Goal: Check status: Check status

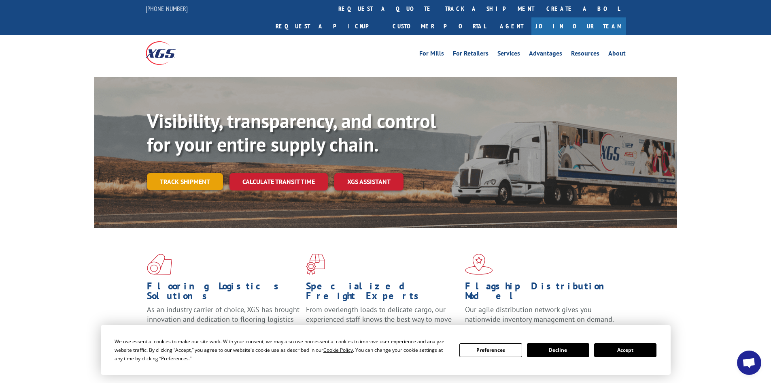
click at [208, 173] on link "Track shipment" at bounding box center [185, 181] width 76 height 17
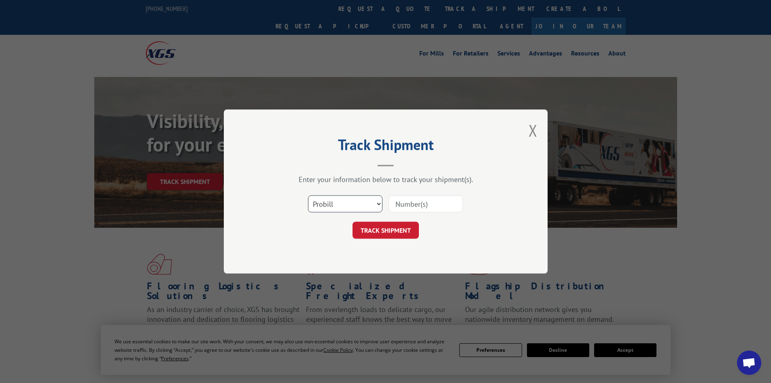
click at [351, 197] on select "Select category... Probill BOL PO" at bounding box center [345, 203] width 74 height 17
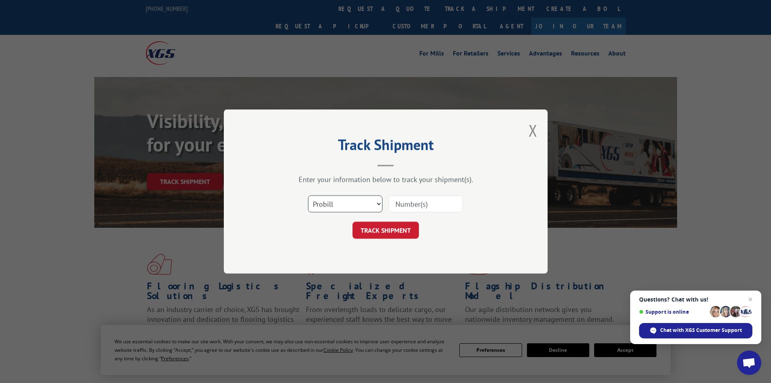
select select "bol"
click at [308, 195] on select "Select category... Probill BOL PO" at bounding box center [345, 203] width 74 height 17
click at [419, 208] on input at bounding box center [426, 203] width 74 height 17
paste input "5513888"
type input "5513888"
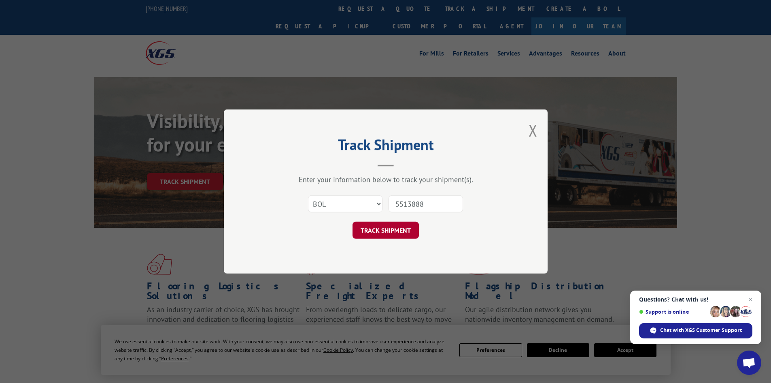
click at [387, 232] on button "TRACK SHIPMENT" at bounding box center [386, 229] width 66 height 17
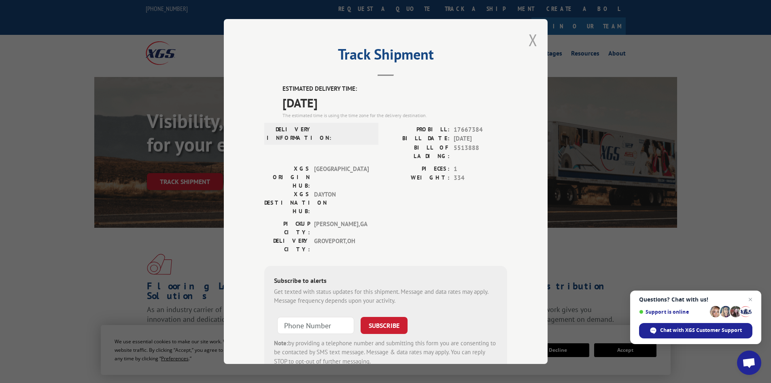
click at [529, 40] on button "Close modal" at bounding box center [533, 39] width 9 height 21
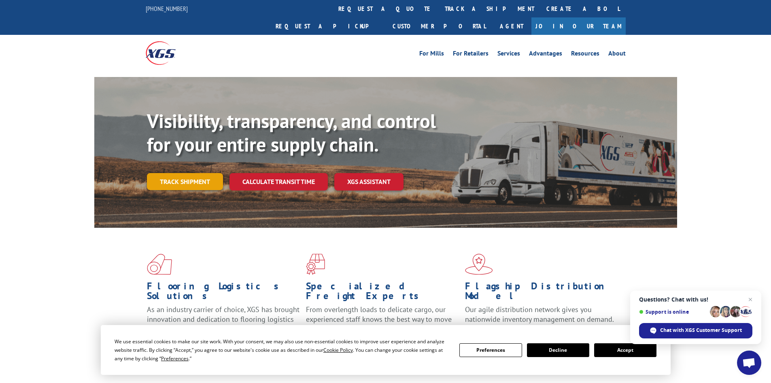
click at [173, 173] on link "Track shipment" at bounding box center [185, 181] width 76 height 17
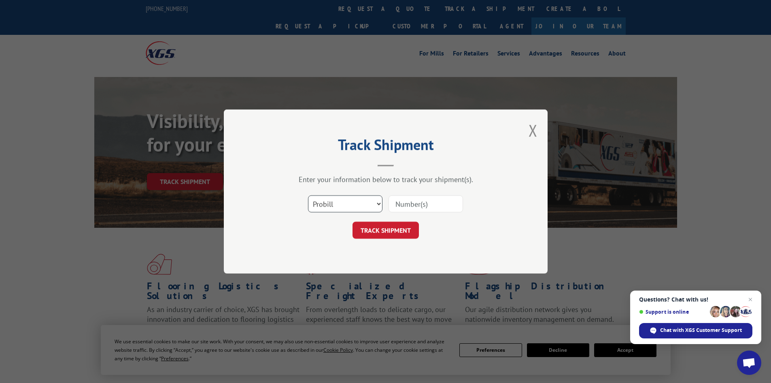
click at [346, 204] on select "Select category... Probill BOL PO" at bounding box center [345, 203] width 74 height 17
select select "bol"
click at [308, 195] on select "Select category... Probill BOL PO" at bounding box center [345, 203] width 74 height 17
click at [406, 206] on input at bounding box center [426, 203] width 74 height 17
paste input "7055615"
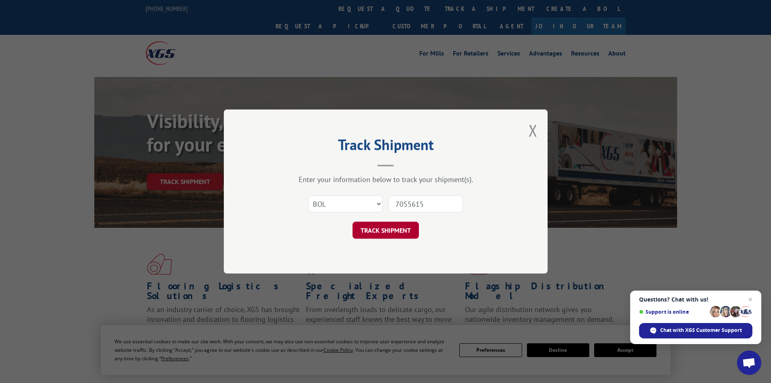
type input "7055615"
click at [395, 226] on button "TRACK SHIPMENT" at bounding box center [386, 229] width 66 height 17
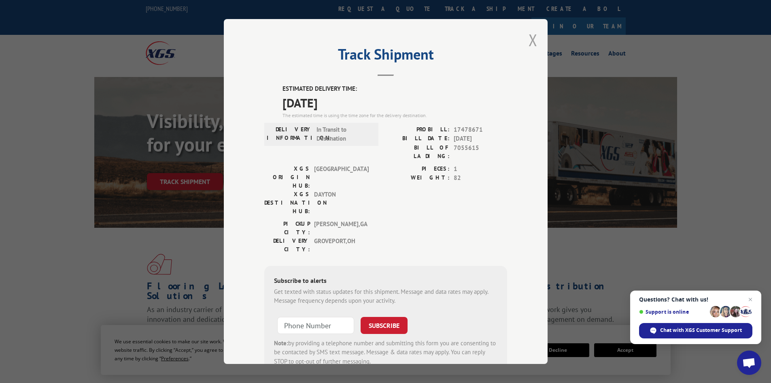
click at [529, 41] on button "Close modal" at bounding box center [533, 39] width 9 height 21
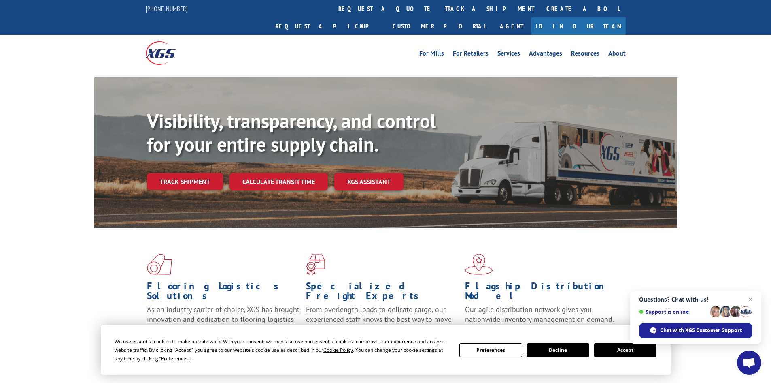
click at [171, 173] on link "Track shipment" at bounding box center [185, 181] width 76 height 17
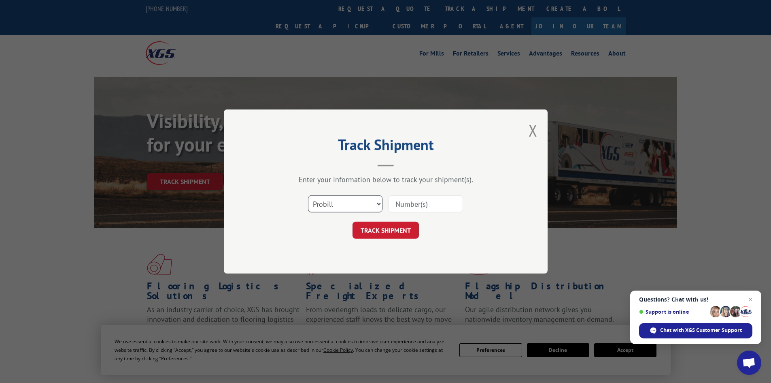
click at [334, 206] on select "Select category... Probill BOL PO" at bounding box center [345, 203] width 74 height 17
select select "bol"
click at [308, 195] on select "Select category... Probill BOL PO" at bounding box center [345, 203] width 74 height 17
click at [415, 200] on input at bounding box center [426, 203] width 74 height 17
paste input "7054641"
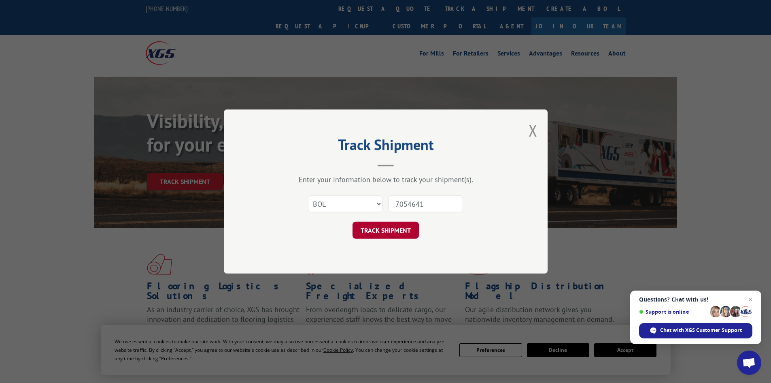
type input "7054641"
click at [396, 226] on button "TRACK SHIPMENT" at bounding box center [386, 229] width 66 height 17
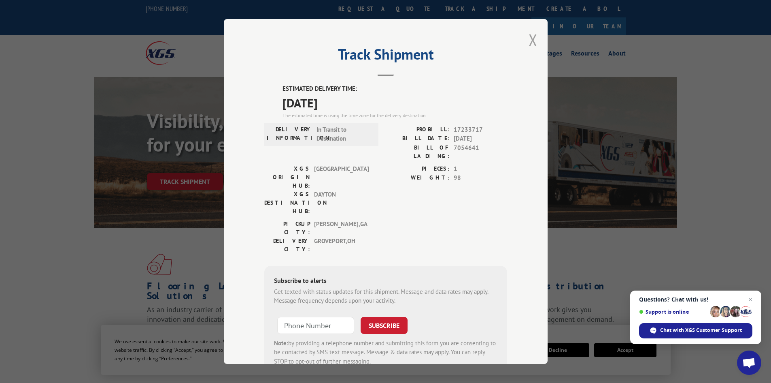
click at [533, 42] on button "Close modal" at bounding box center [533, 39] width 9 height 21
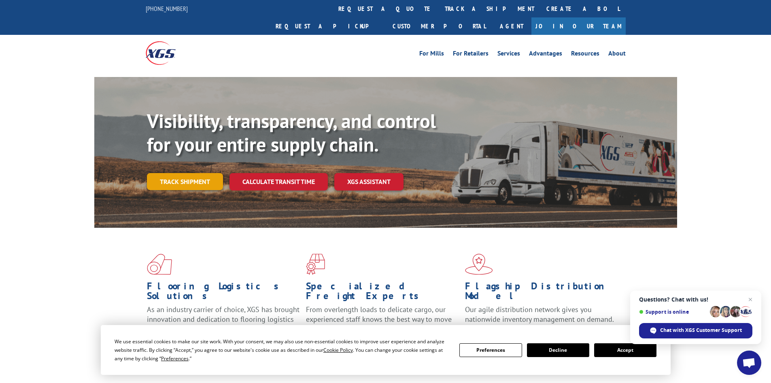
click at [188, 173] on link "Track shipment" at bounding box center [185, 181] width 76 height 17
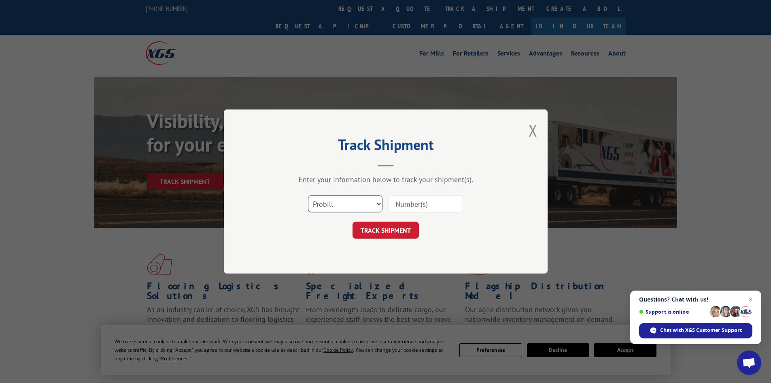
click at [352, 205] on select "Select category... Probill BOL PO" at bounding box center [345, 203] width 74 height 17
select select "bol"
click at [308, 195] on select "Select category... Probill BOL PO" at bounding box center [345, 203] width 74 height 17
click at [416, 203] on input at bounding box center [426, 203] width 74 height 17
paste input "7052572"
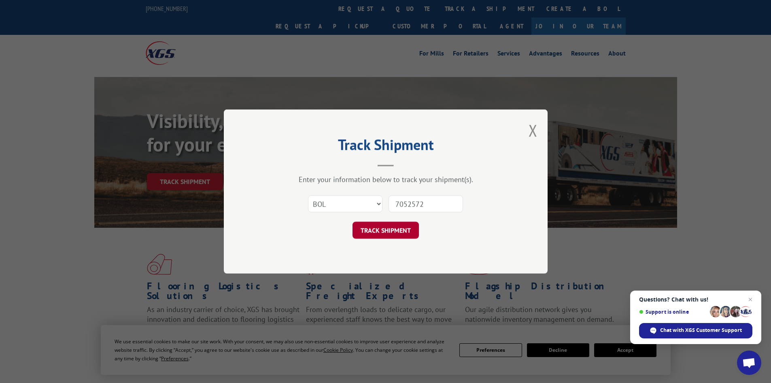
type input "7052572"
click at [395, 232] on button "TRACK SHIPMENT" at bounding box center [386, 229] width 66 height 17
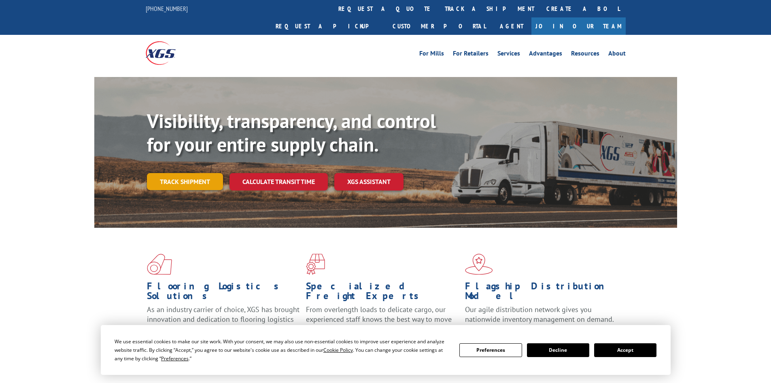
click at [199, 173] on link "Track shipment" at bounding box center [185, 181] width 76 height 17
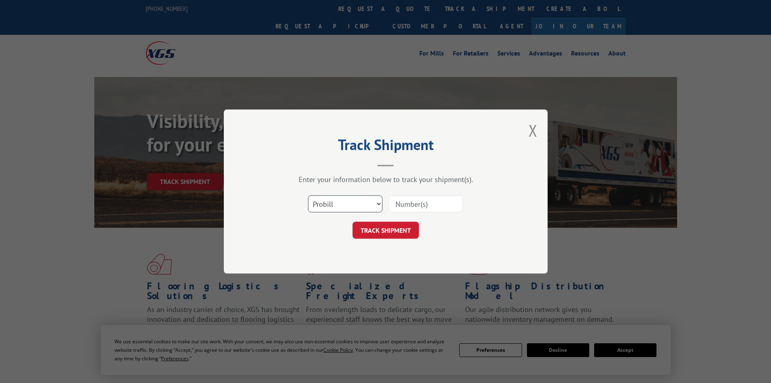
click at [344, 208] on select "Select category... Probill BOL PO" at bounding box center [345, 203] width 74 height 17
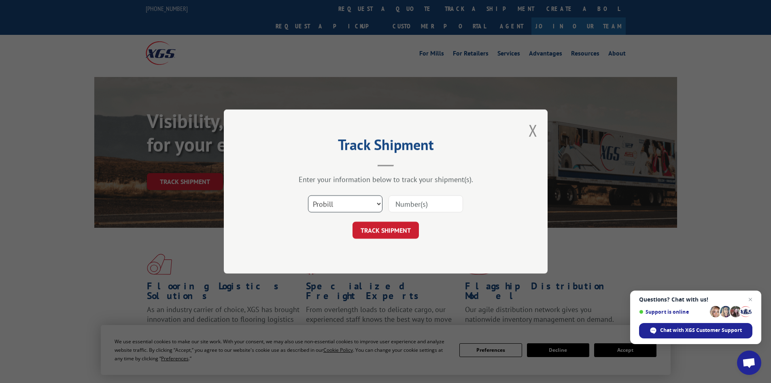
select select "bol"
click at [308, 195] on select "Select category... Probill BOL PO" at bounding box center [345, 203] width 74 height 17
click at [408, 204] on input at bounding box center [426, 203] width 74 height 17
paste input "5529237"
type input "5529237"
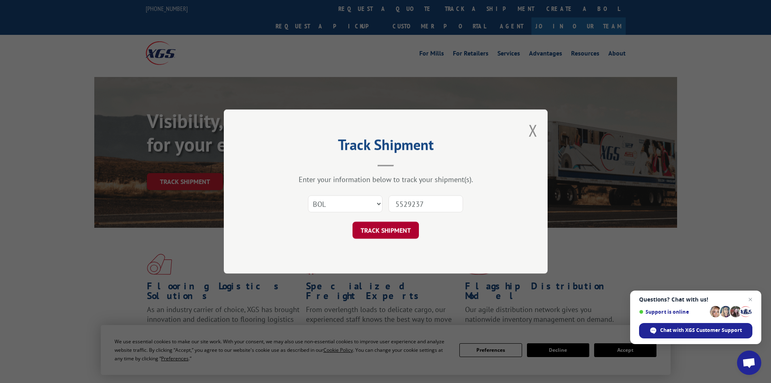
click at [399, 226] on button "TRACK SHIPMENT" at bounding box center [386, 229] width 66 height 17
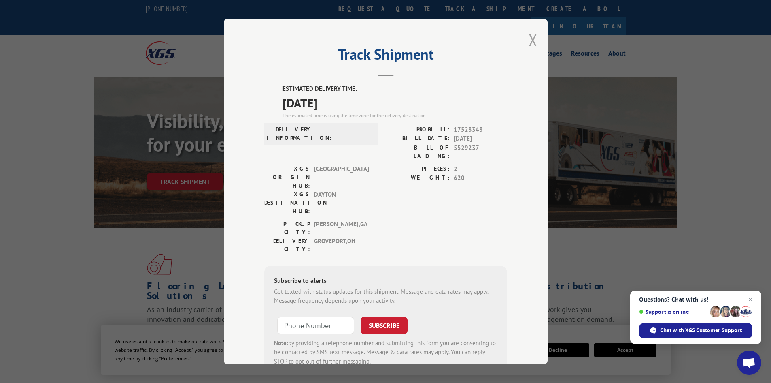
click at [530, 38] on button "Close modal" at bounding box center [533, 39] width 9 height 21
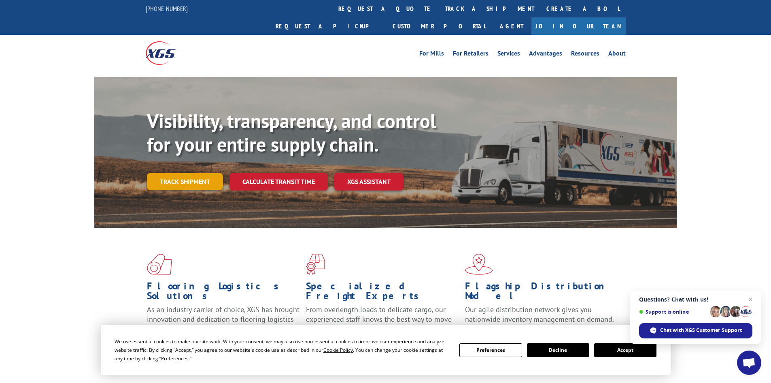
click at [202, 173] on link "Track shipment" at bounding box center [185, 181] width 76 height 17
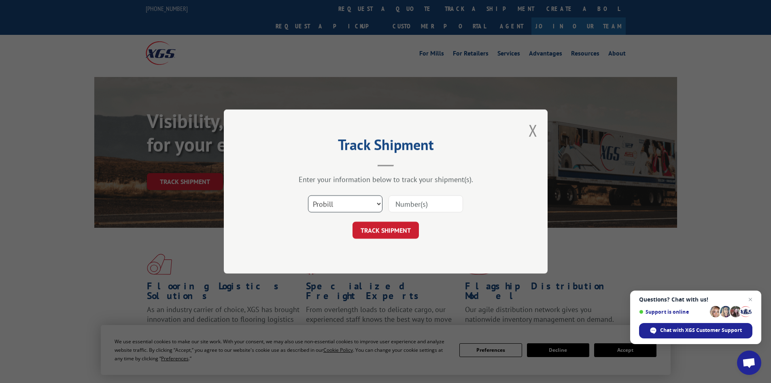
click at [329, 205] on select "Select category... Probill BOL PO" at bounding box center [345, 203] width 74 height 17
select select "bol"
click at [308, 195] on select "Select category... Probill BOL PO" at bounding box center [345, 203] width 74 height 17
click at [413, 194] on div at bounding box center [426, 203] width 74 height 19
drag, startPoint x: 413, startPoint y: 195, endPoint x: 304, endPoint y: 237, distance: 117.6
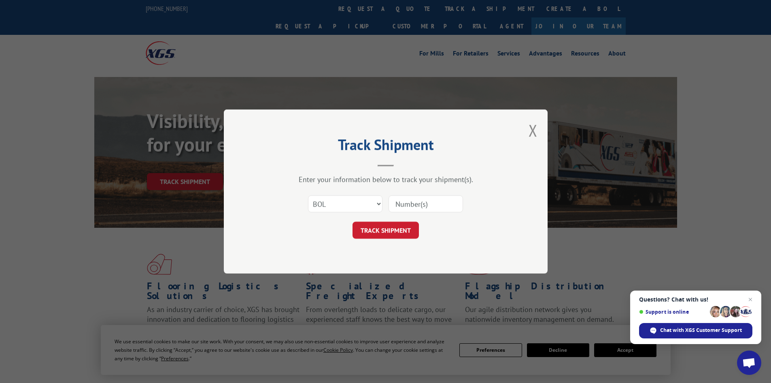
click at [299, 240] on div "Track Shipment Enter your information below to track your shipment(s). Select c…" at bounding box center [386, 191] width 324 height 164
click at [393, 201] on input at bounding box center [426, 203] width 74 height 17
paste input "5529237"
type input "5529237"
click at [393, 240] on div "Track Shipment Enter your information below to track your shipment(s). Select c…" at bounding box center [386, 191] width 324 height 164
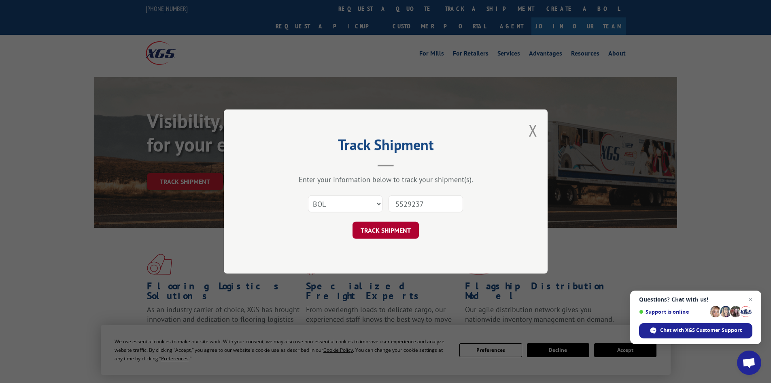
click at [386, 228] on button "TRACK SHIPMENT" at bounding box center [386, 229] width 66 height 17
